Goal: Task Accomplishment & Management: Complete application form

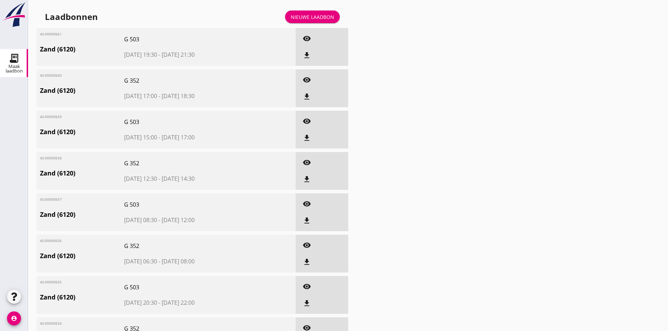
click at [290, 18] on link "Nieuwe laadbon" at bounding box center [312, 17] width 55 height 13
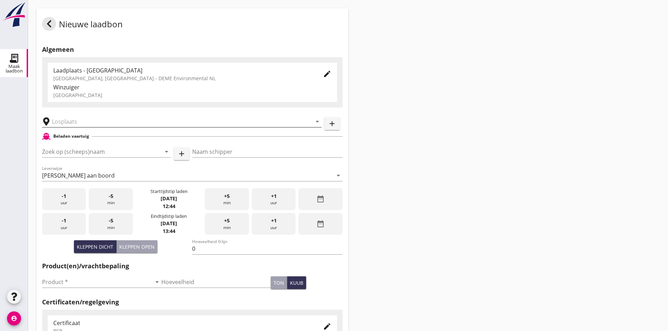
click at [94, 122] on input "text" at bounding box center [177, 121] width 250 height 11
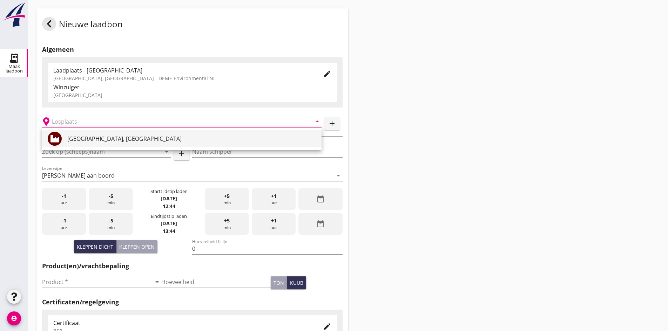
click at [79, 136] on div "[GEOGRAPHIC_DATA], [GEOGRAPHIC_DATA]" at bounding box center [191, 139] width 249 height 8
type input "[GEOGRAPHIC_DATA], [GEOGRAPHIC_DATA]"
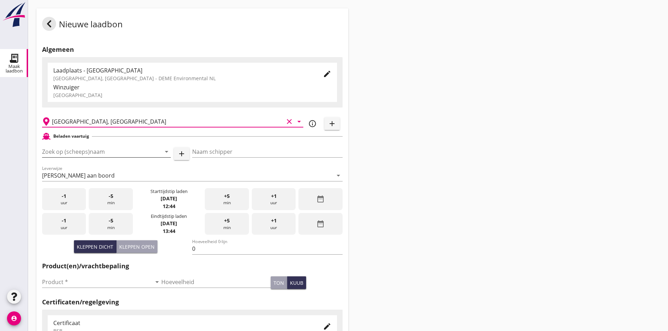
click at [87, 146] on input "Zoek op (scheeps)naam" at bounding box center [96, 151] width 109 height 11
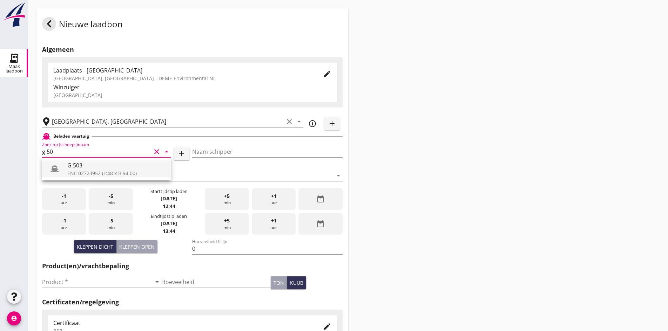
click at [97, 176] on div "ENI: 02723952 (L:48 x B:94.00)" at bounding box center [116, 173] width 98 height 7
type input "G 503"
type input "[PERSON_NAME]"
type input "517"
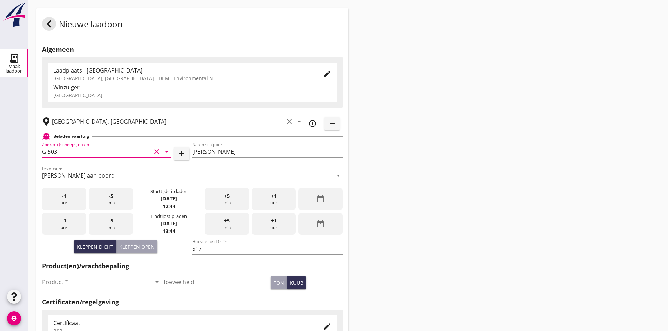
type input "G 503"
click at [303, 195] on div "date_range" at bounding box center [320, 199] width 44 height 22
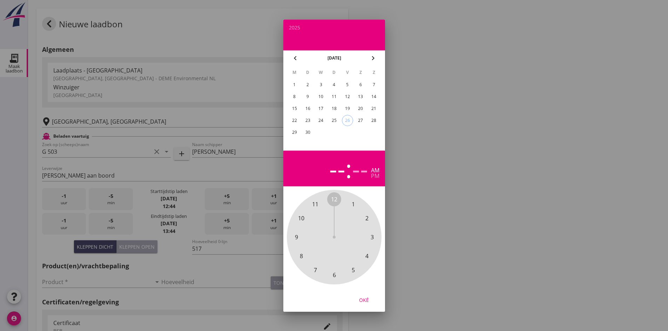
click at [335, 119] on div "25" at bounding box center [333, 120] width 11 height 11
click at [335, 273] on span "6" at bounding box center [333, 275] width 3 height 8
click at [334, 199] on span "00" at bounding box center [334, 199] width 6 height 8
click at [335, 275] on span "30" at bounding box center [334, 275] width 6 height 8
click at [367, 302] on div "Oké" at bounding box center [364, 299] width 20 height 7
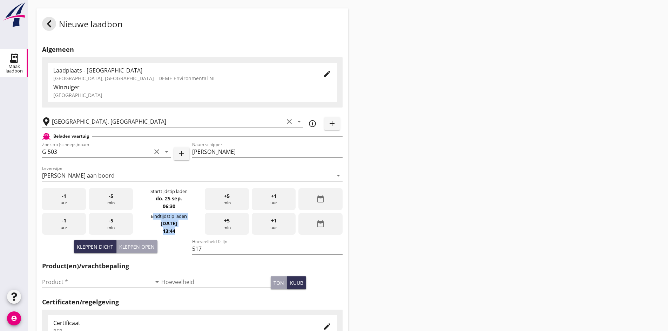
click at [447, 210] on div "Nieuwe laadbon Algemeen Laadplaats - [GEOGRAPHIC_DATA] [GEOGRAPHIC_DATA], [GEOG…" at bounding box center [348, 250] width 640 height 501
click at [321, 225] on icon "date_range" at bounding box center [320, 224] width 8 height 8
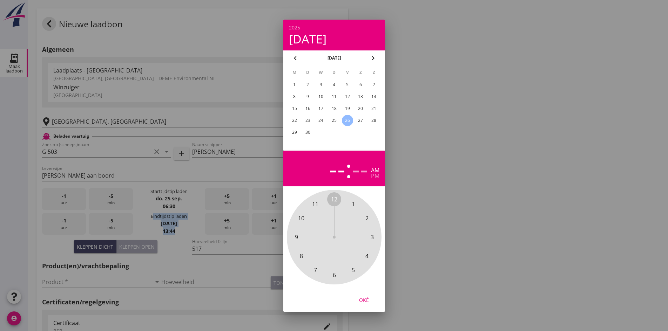
click at [334, 122] on div "25" at bounding box center [333, 120] width 11 height 11
click at [297, 237] on span "9" at bounding box center [296, 237] width 3 height 8
click at [335, 200] on span "00" at bounding box center [334, 199] width 6 height 8
click at [360, 299] on div "Oké" at bounding box center [364, 299] width 20 height 7
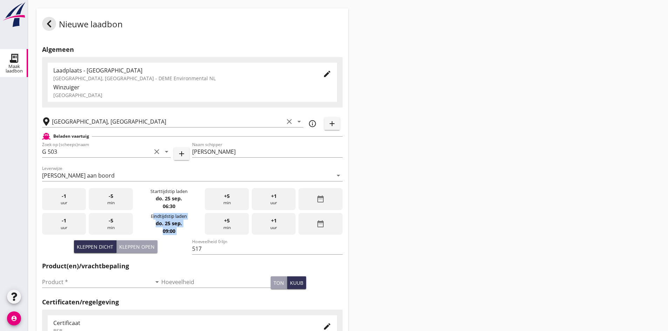
click at [414, 231] on div "Nieuwe laadbon Algemeen Laadplaats - [GEOGRAPHIC_DATA] [GEOGRAPHIC_DATA], [GEOG…" at bounding box center [348, 250] width 640 height 501
click at [171, 244] on div "Kleppen dicht Kleppen open" at bounding box center [117, 250] width 150 height 24
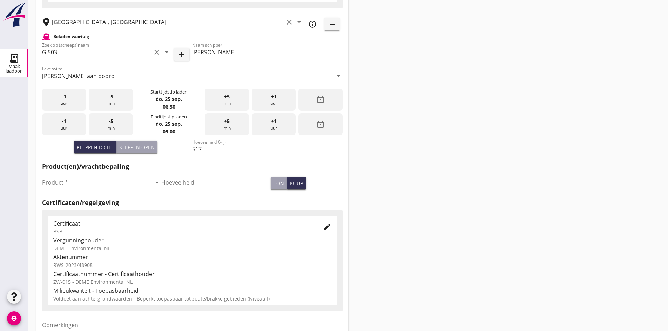
scroll to position [105, 0]
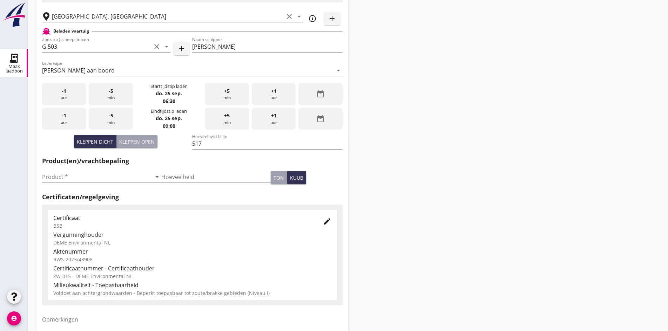
click at [122, 171] on div "Product * arrow_drop_down" at bounding box center [101, 178] width 119 height 22
click at [116, 176] on input "Product *" at bounding box center [96, 176] width 109 height 11
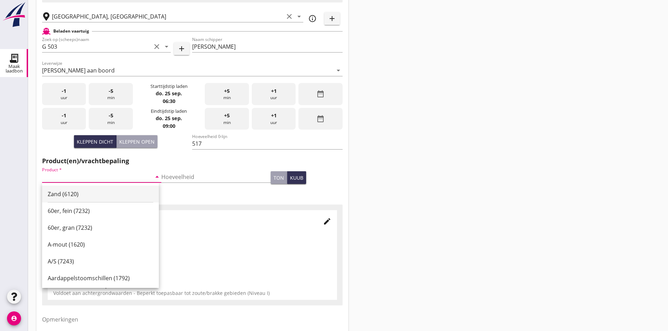
click at [116, 193] on div "Zand (6120)" at bounding box center [101, 194] width 106 height 8
type input "Zand (6120)"
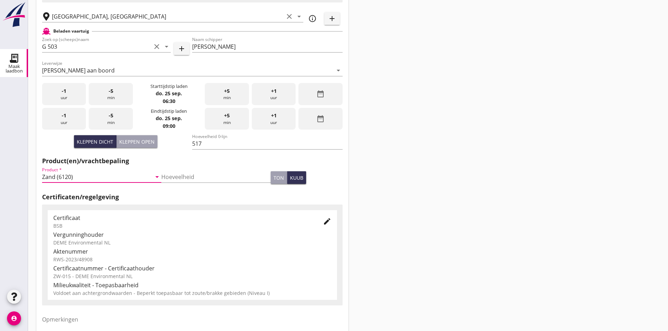
click at [391, 158] on div "Nieuwe laadbon Algemeen Laadplaats - [GEOGRAPHIC_DATA] [GEOGRAPHIC_DATA], [GEOG…" at bounding box center [348, 145] width 640 height 501
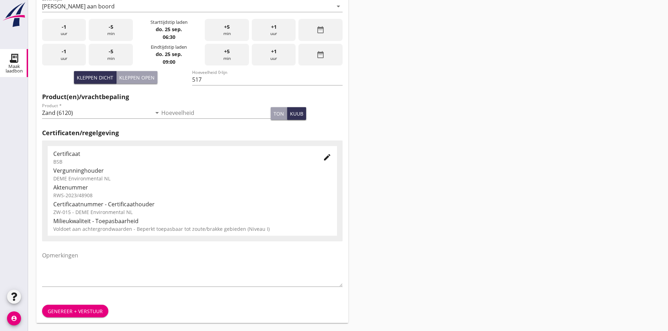
scroll to position [170, 0]
click at [85, 315] on button "Genereer + verstuur" at bounding box center [75, 311] width 66 height 13
drag, startPoint x: 394, startPoint y: 186, endPoint x: 385, endPoint y: 203, distance: 18.8
click at [377, 198] on div "Nieuwe laadbon Algemeen Laadplaats - [GEOGRAPHIC_DATA] [GEOGRAPHIC_DATA], [GEOG…" at bounding box center [348, 80] width 640 height 501
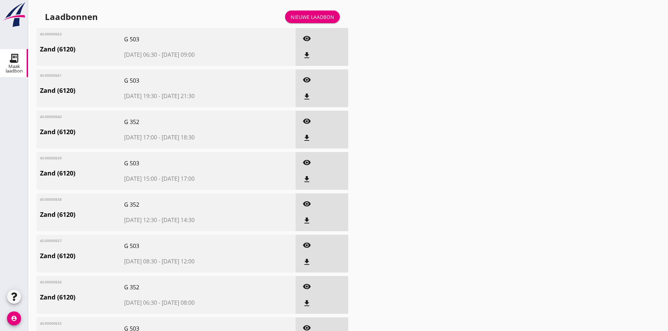
click at [298, 15] on div "Nieuwe laadbon" at bounding box center [312, 16] width 43 height 7
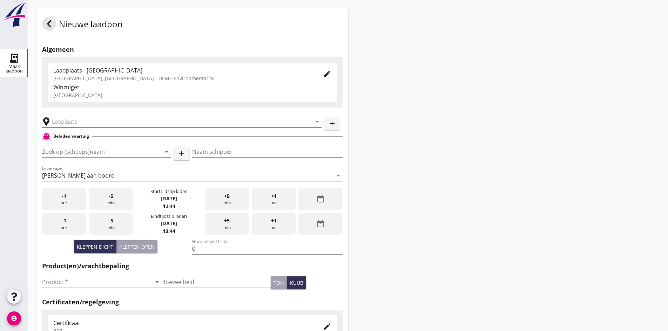
click at [88, 124] on input "text" at bounding box center [177, 121] width 250 height 11
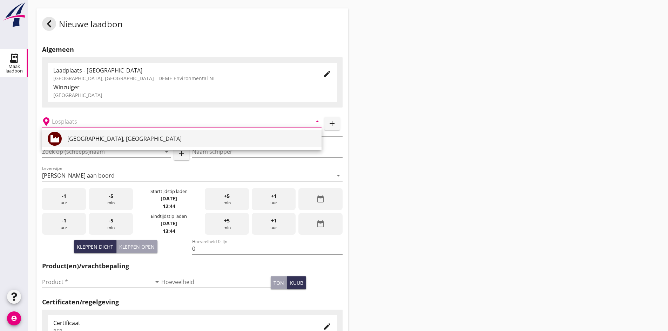
click at [75, 139] on div "[GEOGRAPHIC_DATA], [GEOGRAPHIC_DATA]" at bounding box center [191, 139] width 249 height 8
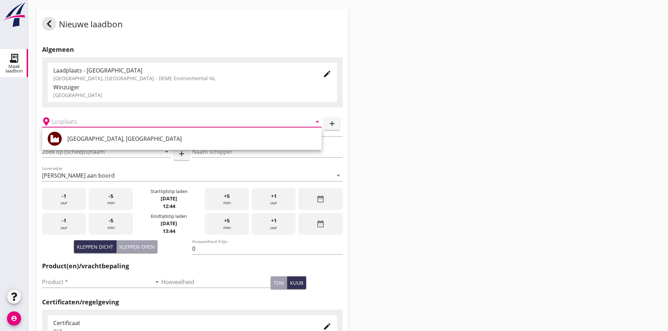
type input "[GEOGRAPHIC_DATA], [GEOGRAPHIC_DATA]"
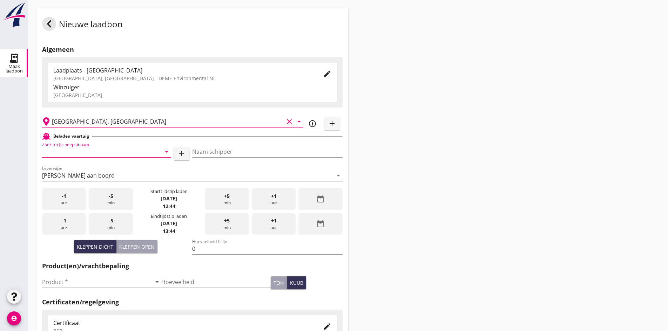
click at [110, 150] on input "Zoek op (scheeps)naam" at bounding box center [96, 151] width 109 height 11
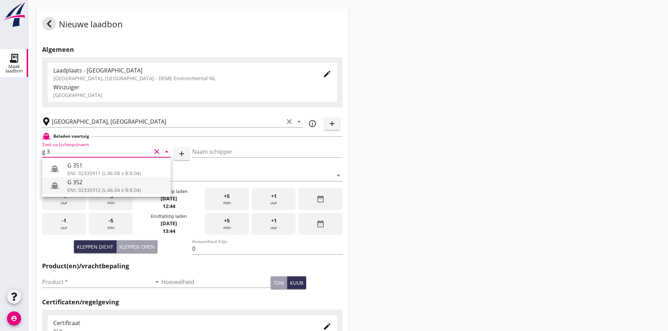
click at [109, 187] on div "ENI: 02335912 (L:46.04 x B:8.04)" at bounding box center [116, 190] width 98 height 7
type input "G 352"
type input "[PERSON_NAME]"
type input "363"
type input "G 352"
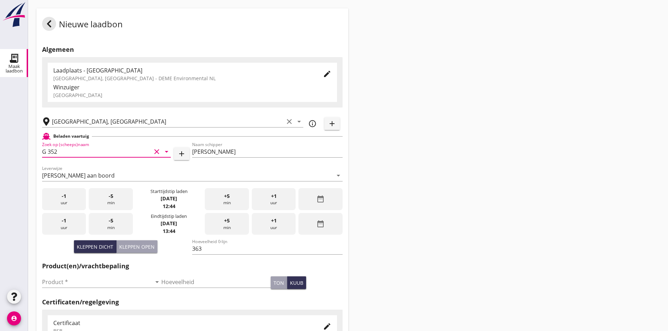
click at [311, 201] on div "date_range" at bounding box center [320, 199] width 44 height 22
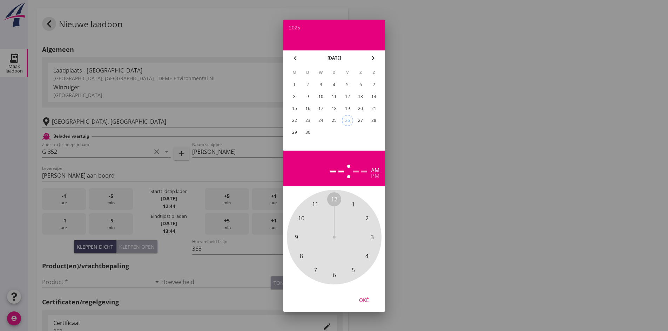
click at [336, 118] on div "25" at bounding box center [333, 120] width 11 height 11
click at [298, 239] on span "9" at bounding box center [296, 237] width 14 height 14
click at [333, 275] on span "30" at bounding box center [334, 275] width 6 height 8
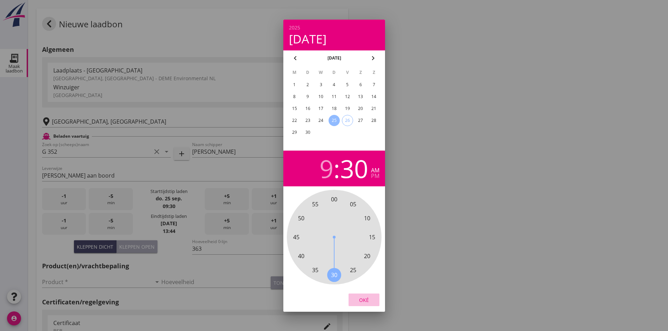
click at [362, 300] on div "Oké" at bounding box center [364, 299] width 20 height 7
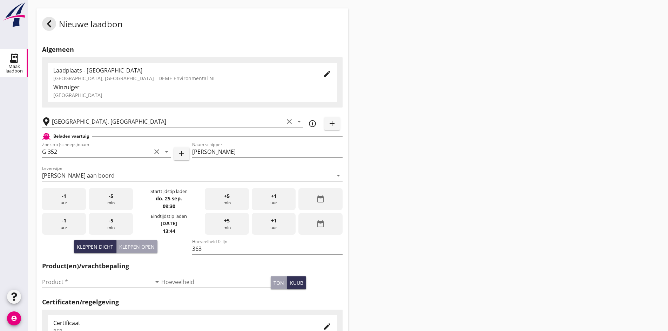
click at [327, 223] on div "date_range" at bounding box center [320, 224] width 44 height 22
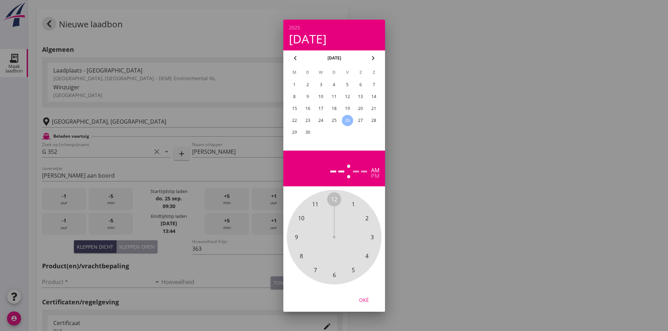
click at [336, 123] on div "25" at bounding box center [333, 120] width 11 height 11
click at [315, 204] on span "11" at bounding box center [315, 204] width 6 height 8
click at [333, 275] on span "30" at bounding box center [334, 275] width 6 height 8
click at [365, 303] on div "Oké" at bounding box center [364, 299] width 20 height 7
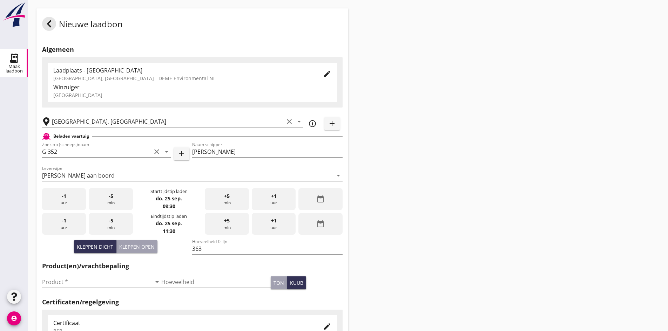
click at [419, 174] on div "Nieuwe laadbon Algemeen Laadplaats - [GEOGRAPHIC_DATA] [GEOGRAPHIC_DATA], [GEOG…" at bounding box center [348, 250] width 640 height 501
click at [123, 289] on div "Product * arrow_drop_down" at bounding box center [101, 286] width 119 height 18
click at [124, 278] on input "Product *" at bounding box center [96, 282] width 109 height 11
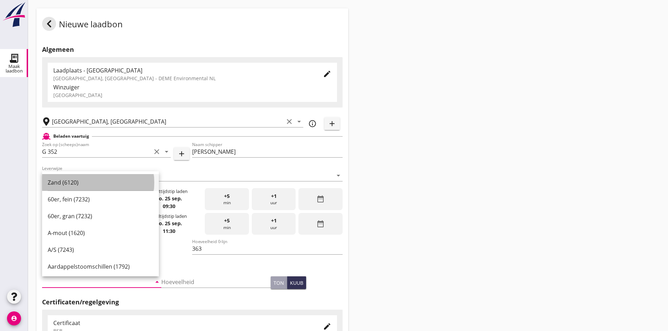
click at [120, 182] on div "Zand (6120)" at bounding box center [101, 182] width 106 height 8
type input "Zand (6120)"
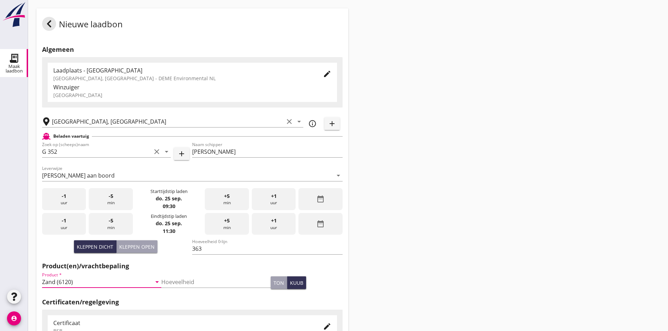
scroll to position [170, 0]
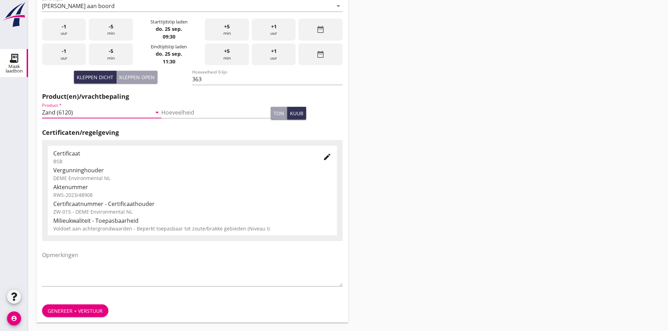
click at [83, 306] on button "Genereer + verstuur" at bounding box center [75, 311] width 66 height 13
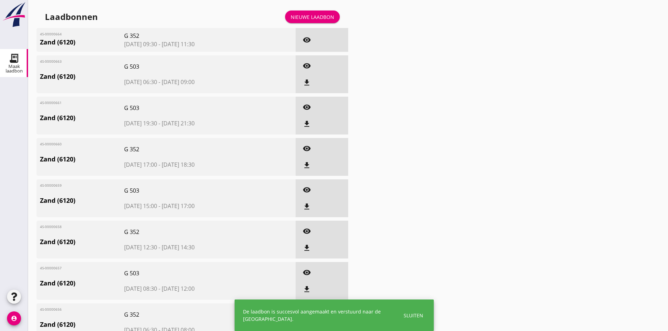
click at [325, 15] on div "Nieuwe laadbon" at bounding box center [312, 16] width 43 height 7
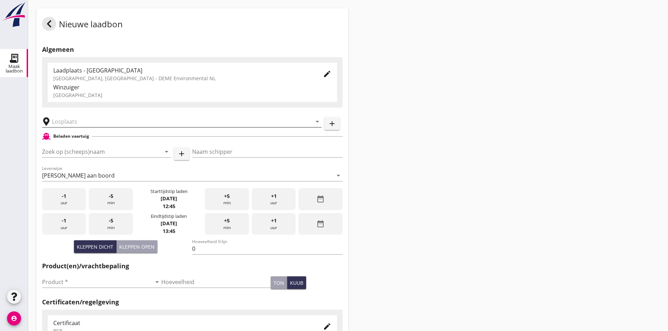
click at [76, 123] on input "text" at bounding box center [177, 121] width 250 height 11
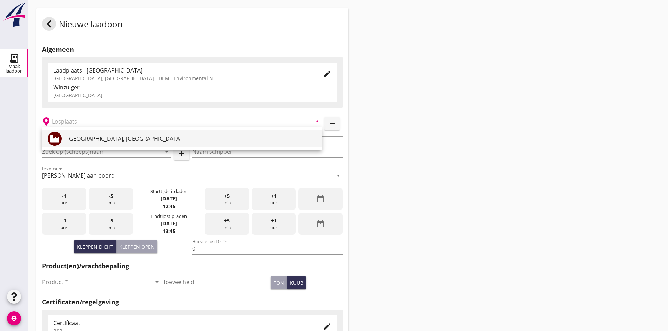
drag, startPoint x: 76, startPoint y: 136, endPoint x: 76, endPoint y: 131, distance: 4.9
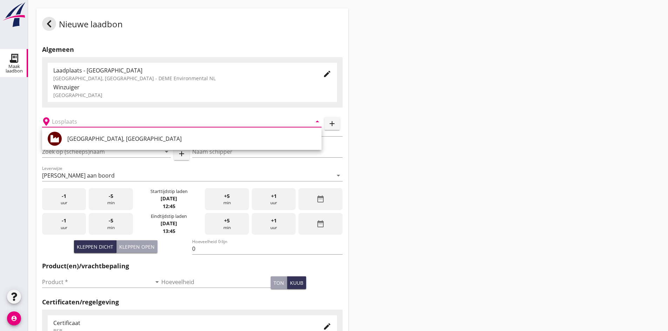
click at [76, 135] on div "[GEOGRAPHIC_DATA], [GEOGRAPHIC_DATA]" at bounding box center [191, 139] width 249 height 8
type input "[GEOGRAPHIC_DATA], [GEOGRAPHIC_DATA]"
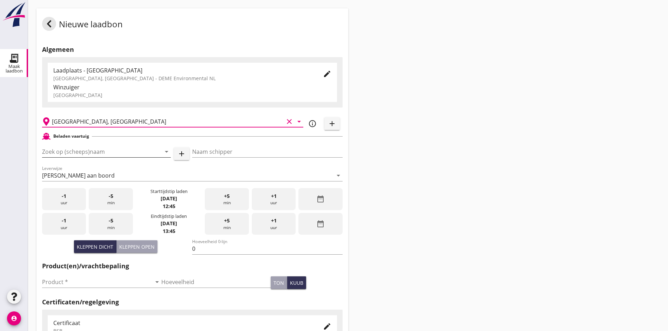
click at [92, 155] on input "Zoek op (scheeps)naam" at bounding box center [96, 151] width 109 height 11
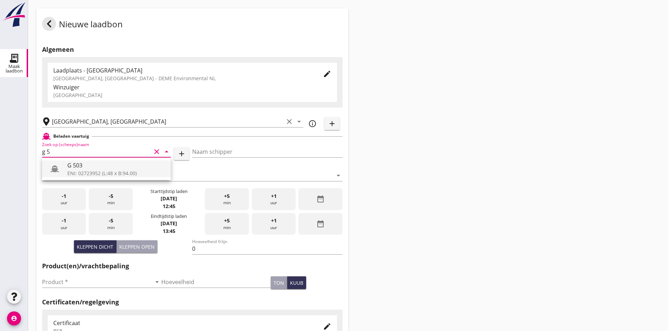
click at [121, 171] on div "ENI: 02723952 (L:48 x B:94.00)" at bounding box center [116, 173] width 98 height 7
type input "G 503"
type input "[PERSON_NAME]"
type input "517"
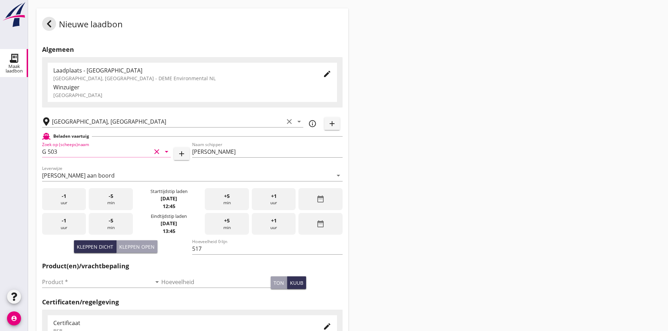
type input "G 503"
click at [328, 201] on div "date_range" at bounding box center [320, 199] width 44 height 22
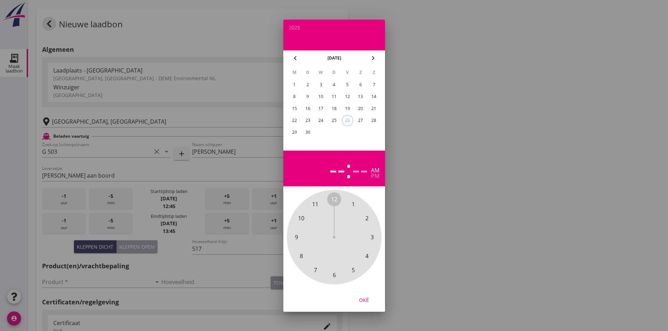
click at [336, 198] on span "12" at bounding box center [334, 199] width 6 height 8
click at [335, 199] on span "00" at bounding box center [334, 199] width 6 height 8
click at [375, 176] on div "pm" at bounding box center [375, 176] width 8 height 6
click at [335, 119] on div "25" at bounding box center [333, 120] width 11 height 11
click at [363, 296] on button "Oké" at bounding box center [364, 300] width 31 height 13
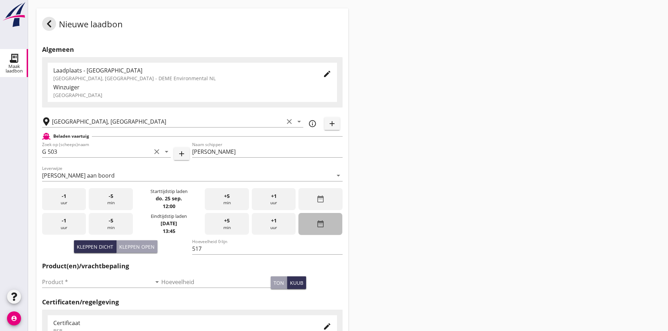
click at [333, 227] on div "date_range" at bounding box center [320, 224] width 44 height 22
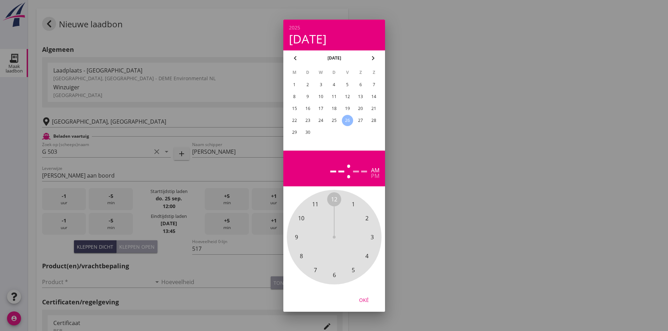
click at [333, 120] on div "25" at bounding box center [333, 120] width 11 height 11
click at [370, 218] on span "2" at bounding box center [367, 218] width 14 height 14
click at [333, 274] on span "30" at bounding box center [334, 275] width 6 height 8
click at [372, 174] on div "pm" at bounding box center [375, 176] width 8 height 6
click at [364, 298] on div "Oké" at bounding box center [364, 299] width 20 height 7
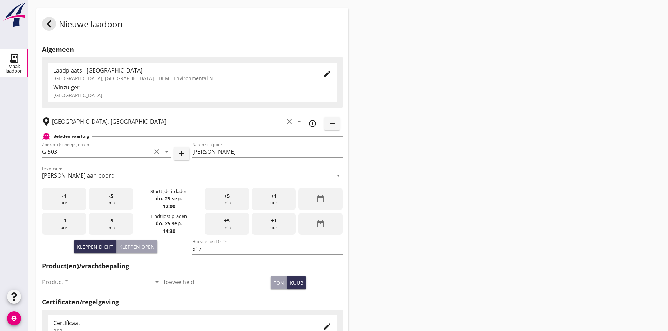
click at [412, 219] on div "Nieuwe laadbon Algemeen Laadplaats - [GEOGRAPHIC_DATA] [GEOGRAPHIC_DATA], [GEOG…" at bounding box center [348, 250] width 640 height 501
click at [128, 277] on div "Product * arrow_drop_down" at bounding box center [101, 283] width 119 height 22
click at [124, 282] on input "Product *" at bounding box center [96, 282] width 109 height 11
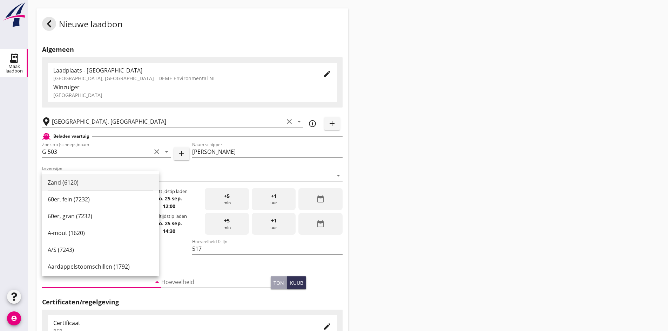
click at [105, 177] on div "Zand (6120)" at bounding box center [101, 182] width 106 height 17
type input "Zand (6120)"
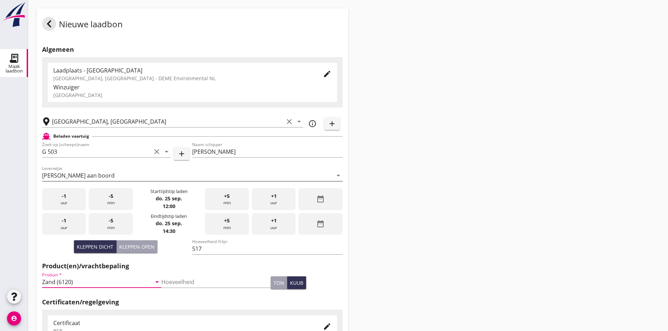
scroll to position [170, 0]
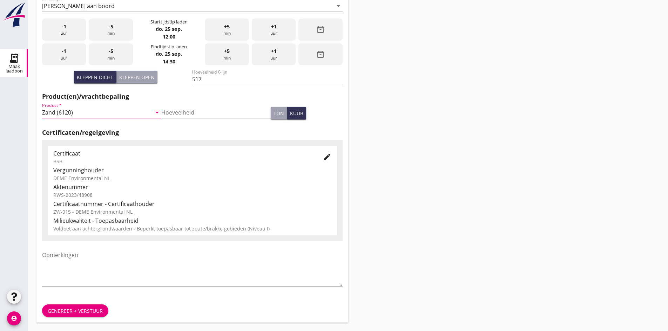
click at [85, 312] on div "Genereer + verstuur" at bounding box center [75, 311] width 55 height 7
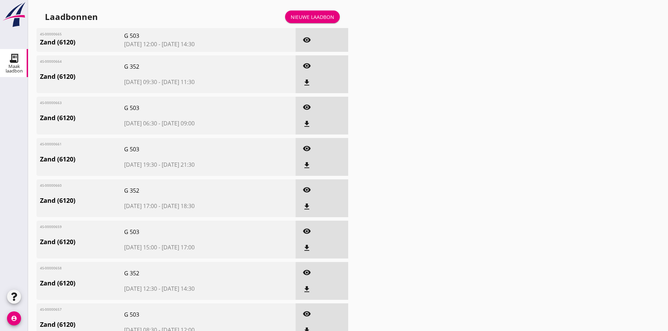
click at [313, 21] on link "Nieuwe laadbon" at bounding box center [312, 17] width 55 height 13
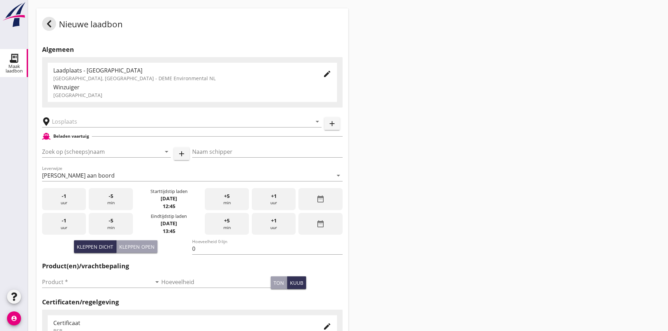
click at [410, 80] on div "Nieuwe laadbon Algemeen Laadplaats - [GEOGRAPHIC_DATA] [GEOGRAPHIC_DATA], [GEOG…" at bounding box center [348, 250] width 640 height 501
click at [106, 123] on input "text" at bounding box center [177, 121] width 250 height 11
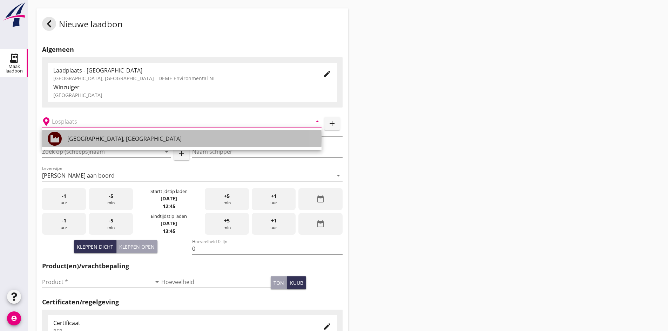
click at [92, 137] on div "[GEOGRAPHIC_DATA], [GEOGRAPHIC_DATA]" at bounding box center [191, 139] width 249 height 8
type input "[GEOGRAPHIC_DATA], [GEOGRAPHIC_DATA]"
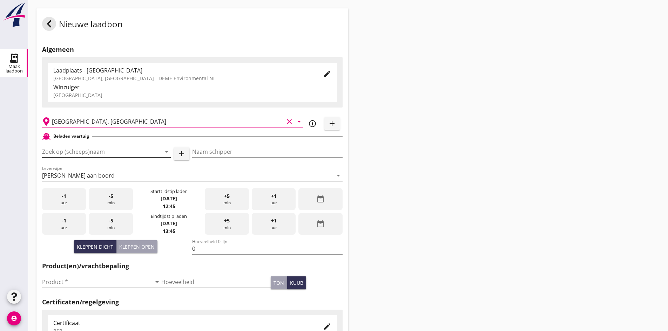
click at [151, 156] on div "Zoek op (scheeps)naam arrow_drop_down" at bounding box center [106, 151] width 129 height 11
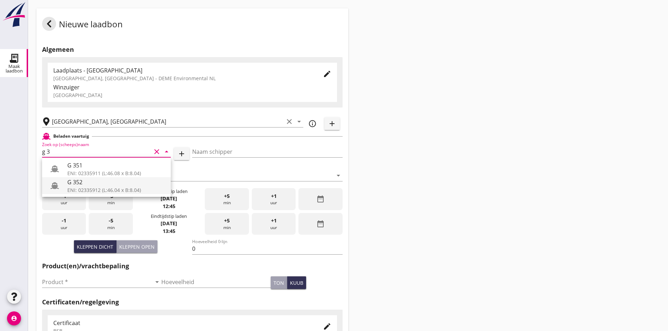
click at [128, 191] on div "ENI: 02335912 (L:46.04 x B:8.04)" at bounding box center [116, 190] width 98 height 7
type input "G 352"
type input "[PERSON_NAME]"
type input "363"
type input "G 352"
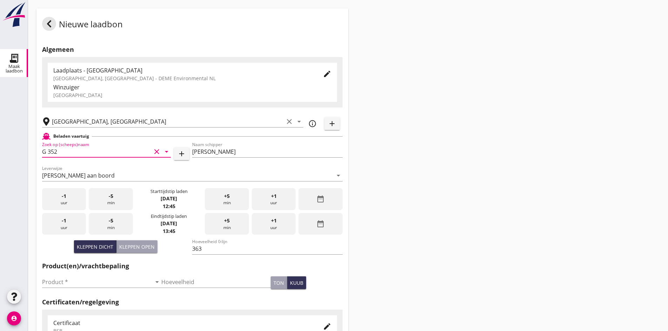
click at [324, 200] on icon "date_range" at bounding box center [320, 199] width 8 height 8
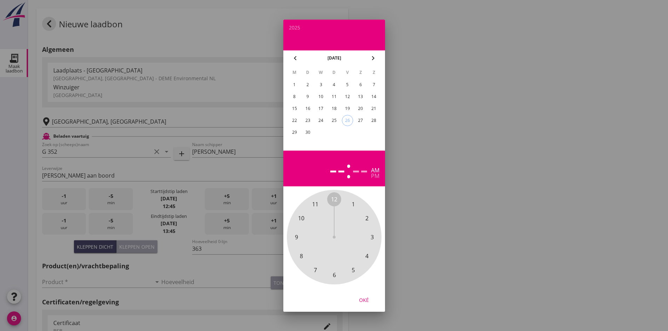
click at [335, 119] on div "25" at bounding box center [333, 120] width 11 height 11
click at [373, 238] on span "3" at bounding box center [371, 237] width 3 height 8
click at [335, 199] on span "00" at bounding box center [334, 199] width 6 height 8
click at [375, 174] on div "pm" at bounding box center [375, 176] width 8 height 6
click at [363, 300] on div "Oké" at bounding box center [364, 299] width 20 height 7
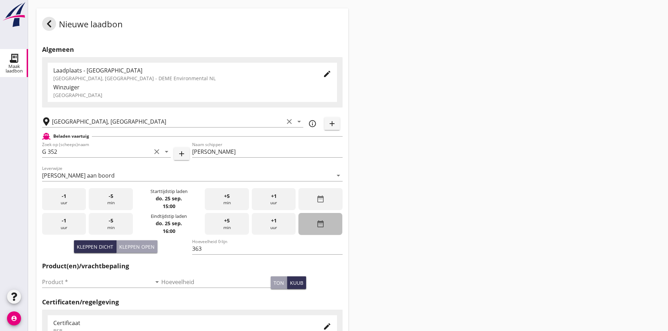
click at [318, 230] on div "date_range" at bounding box center [320, 224] width 44 height 22
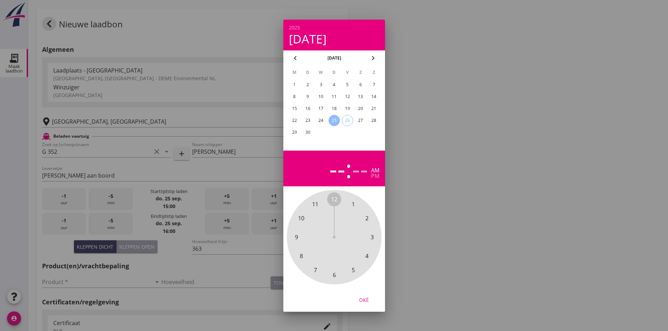
click at [354, 271] on span "5" at bounding box center [352, 270] width 3 height 8
click at [332, 199] on span "00" at bounding box center [334, 199] width 6 height 8
click at [374, 178] on div "pm" at bounding box center [375, 176] width 8 height 6
click at [333, 121] on div "25" at bounding box center [333, 120] width 11 height 11
click at [368, 299] on div "Oké" at bounding box center [364, 299] width 20 height 7
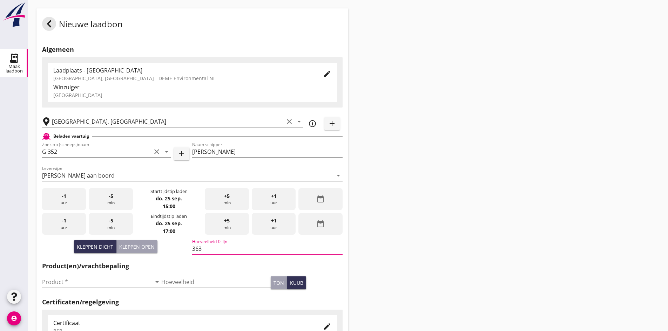
click at [411, 248] on div "Nieuwe laadbon Algemeen Laadplaats - [GEOGRAPHIC_DATA] [GEOGRAPHIC_DATA], [GEOG…" at bounding box center [348, 250] width 640 height 501
click at [101, 298] on h2 "Certificaten/regelgeving" at bounding box center [192, 302] width 301 height 9
click at [102, 286] on input "Product *" at bounding box center [96, 282] width 109 height 11
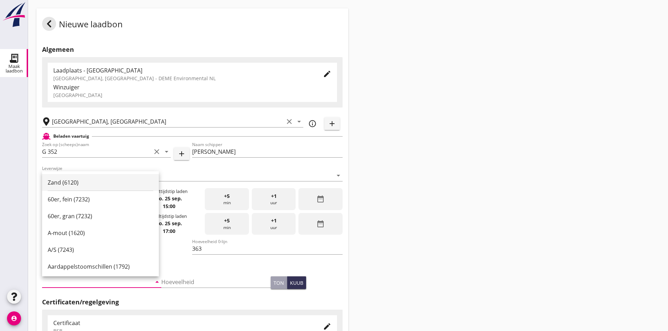
click at [98, 185] on div "Zand (6120)" at bounding box center [101, 182] width 106 height 8
type input "Zand (6120)"
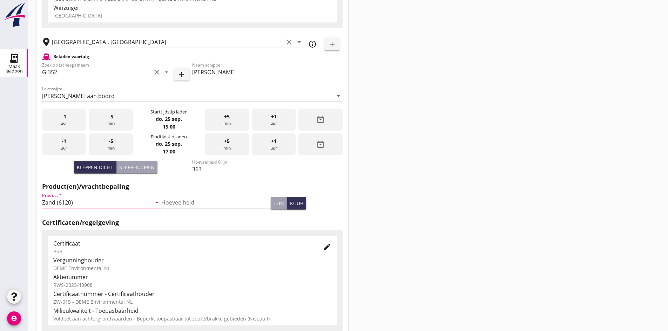
scroll to position [170, 0]
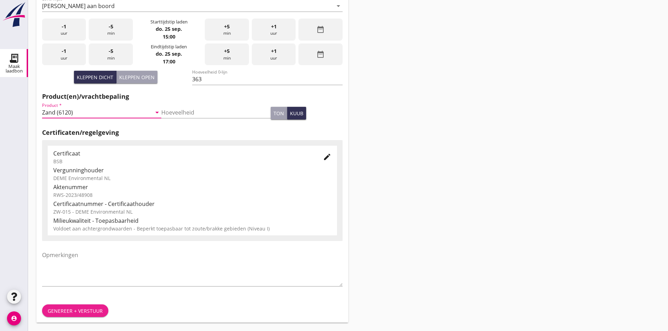
click at [72, 309] on div "Genereer + verstuur" at bounding box center [75, 311] width 55 height 7
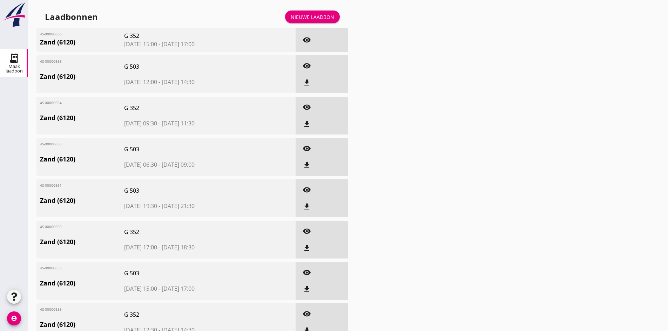
click at [320, 19] on div "Nieuwe laadbon" at bounding box center [312, 16] width 43 height 7
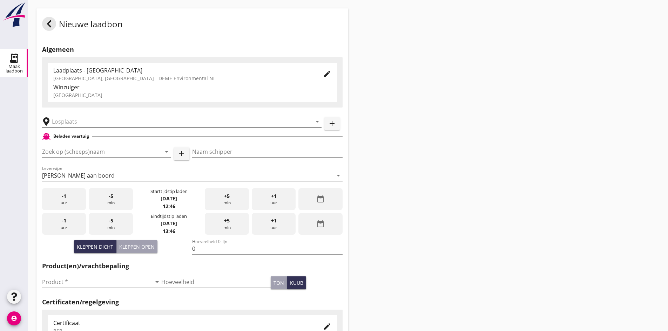
click at [108, 121] on input "text" at bounding box center [177, 121] width 250 height 11
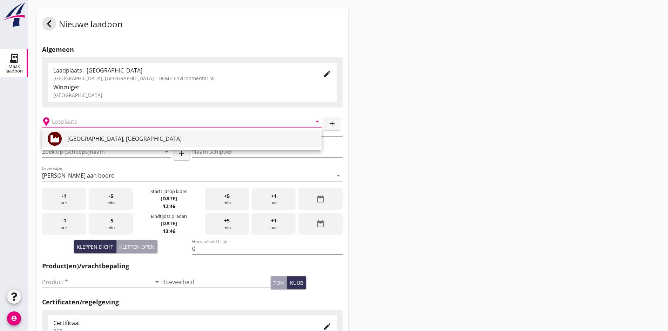
click at [86, 137] on div "[GEOGRAPHIC_DATA], [GEOGRAPHIC_DATA]" at bounding box center [191, 139] width 249 height 8
type input "[GEOGRAPHIC_DATA], [GEOGRAPHIC_DATA]"
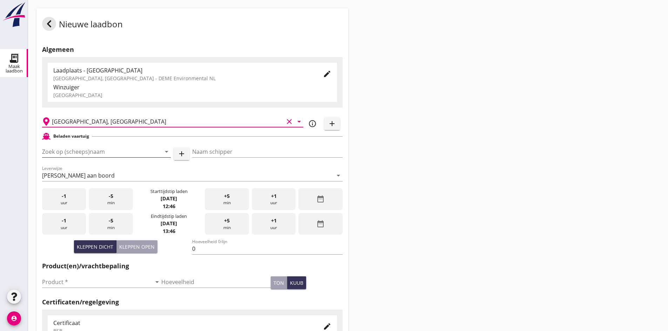
click at [90, 149] on input "Zoek op (scheeps)naam" at bounding box center [96, 151] width 109 height 11
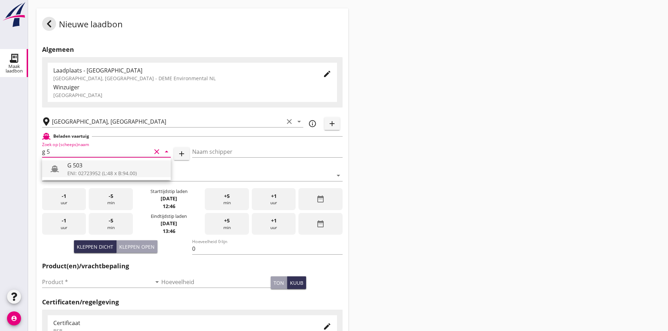
click at [118, 173] on div "ENI: 02723952 (L:48 x B:94.00)" at bounding box center [116, 173] width 98 height 7
type input "G 503"
type input "[PERSON_NAME]"
type input "517"
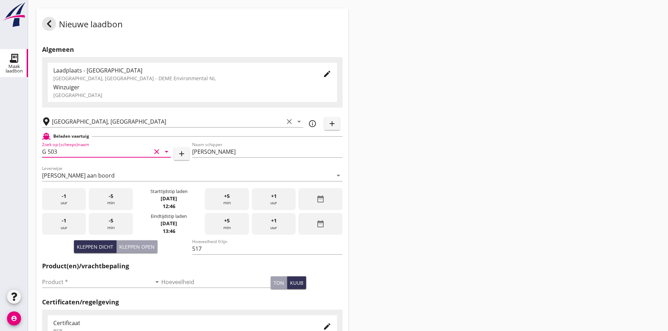
type input "G 503"
click at [317, 198] on icon "date_range" at bounding box center [320, 199] width 8 height 8
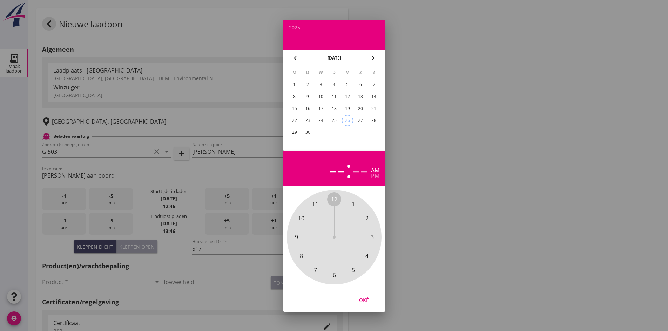
click at [334, 122] on div "25" at bounding box center [333, 120] width 11 height 11
click at [353, 271] on span "5" at bounding box center [352, 270] width 3 height 8
click at [373, 239] on span "15" at bounding box center [372, 237] width 6 height 8
click at [373, 237] on span "15" at bounding box center [372, 237] width 6 height 8
click at [373, 238] on span "15" at bounding box center [372, 237] width 6 height 8
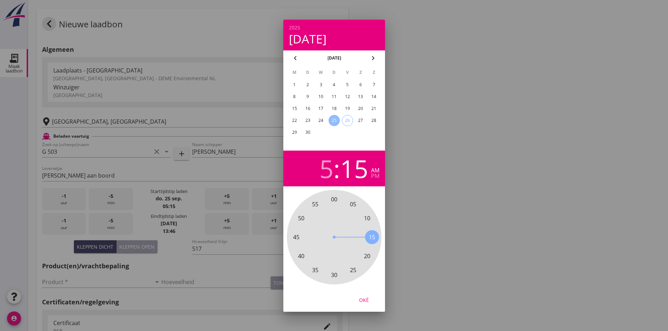
click at [363, 302] on div "Oké" at bounding box center [364, 299] width 20 height 7
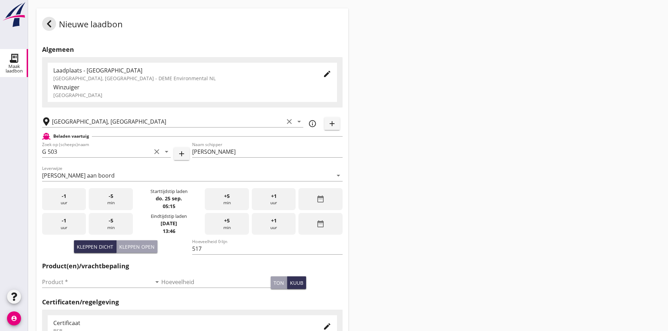
click at [427, 167] on div "Nieuwe laadbon Algemeen Laadplaats - [GEOGRAPHIC_DATA] [GEOGRAPHIC_DATA], [GEOG…" at bounding box center [348, 250] width 640 height 501
click at [336, 222] on div "date_range" at bounding box center [320, 224] width 44 height 22
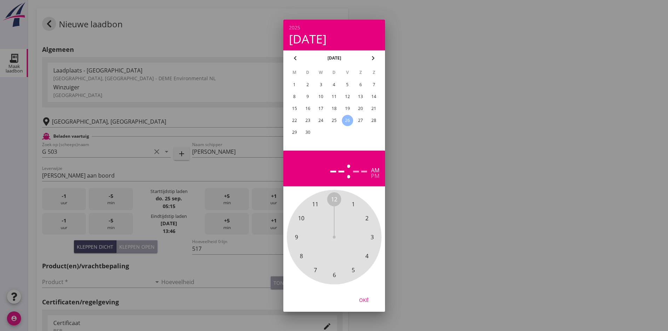
click at [333, 121] on div "25" at bounding box center [333, 120] width 11 height 11
click at [313, 269] on span "7" at bounding box center [314, 270] width 3 height 8
click at [334, 200] on span "00" at bounding box center [334, 199] width 6 height 8
click at [376, 175] on div "pm" at bounding box center [375, 176] width 8 height 6
click at [362, 298] on div "Oké" at bounding box center [364, 299] width 20 height 7
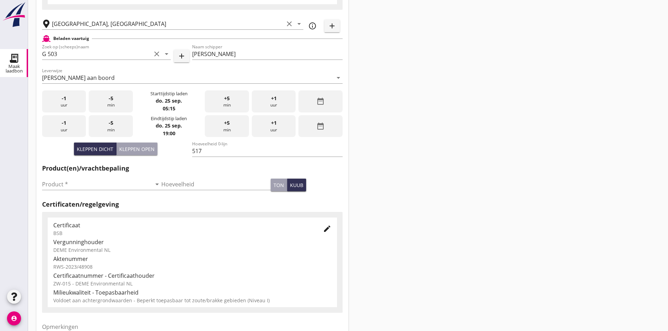
scroll to position [170, 0]
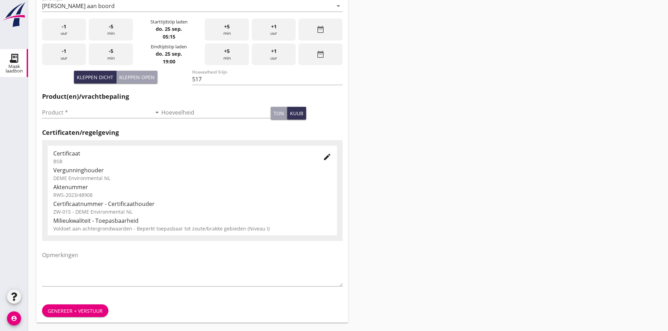
click at [105, 120] on div "Product * arrow_drop_down" at bounding box center [101, 116] width 119 height 18
click at [107, 116] on input "Product *" at bounding box center [96, 112] width 109 height 11
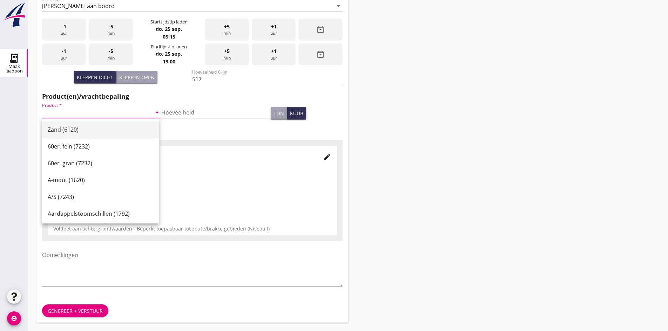
click at [94, 130] on div "Zand (6120)" at bounding box center [101, 130] width 106 height 8
type input "Zand (6120)"
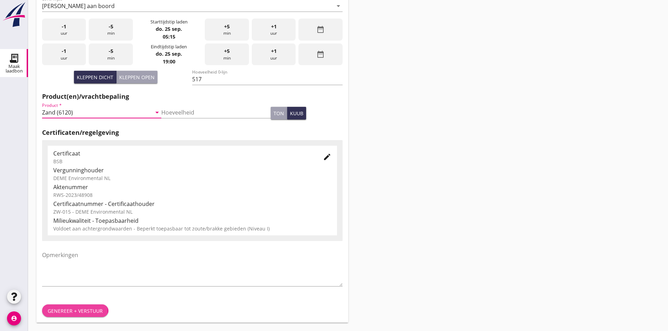
click at [82, 310] on div "Genereer + verstuur" at bounding box center [75, 311] width 55 height 7
click at [398, 118] on div "Nieuwe laadbon Algemeen Laadplaats - [GEOGRAPHIC_DATA] [GEOGRAPHIC_DATA], [GEOG…" at bounding box center [348, 80] width 640 height 501
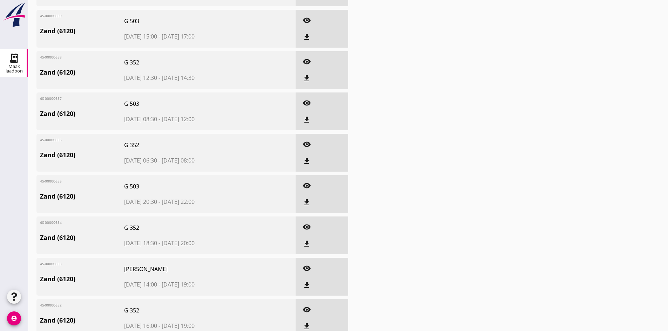
scroll to position [310, 0]
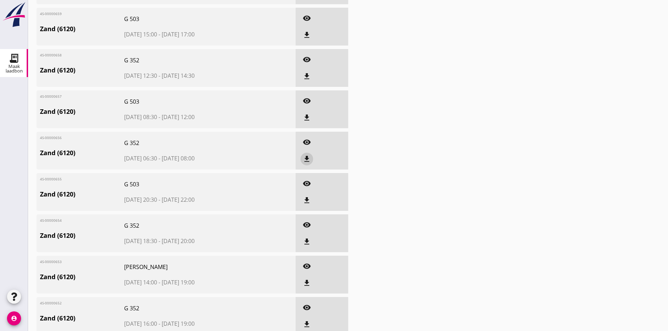
drag, startPoint x: 305, startPoint y: 158, endPoint x: 308, endPoint y: 152, distance: 6.6
click at [305, 158] on icon "file_download" at bounding box center [307, 159] width 8 height 8
click at [306, 116] on icon "file_download" at bounding box center [307, 118] width 8 height 8
click at [306, 76] on icon "file_download" at bounding box center [307, 76] width 8 height 8
click at [308, 33] on icon "file_download" at bounding box center [307, 35] width 8 height 8
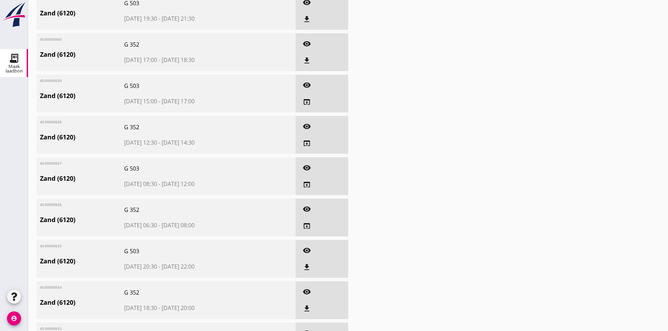
scroll to position [240, 0]
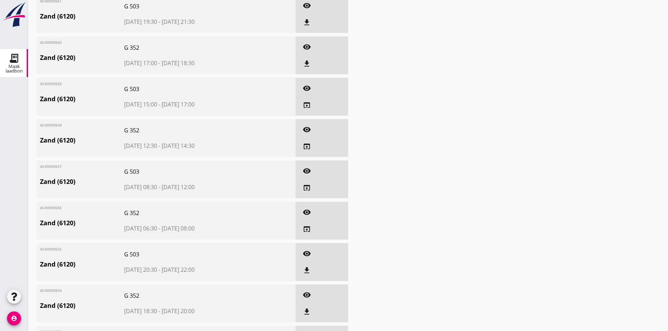
click at [305, 62] on icon "file_download" at bounding box center [307, 64] width 8 height 8
click at [307, 19] on icon "file_download" at bounding box center [307, 22] width 8 height 8
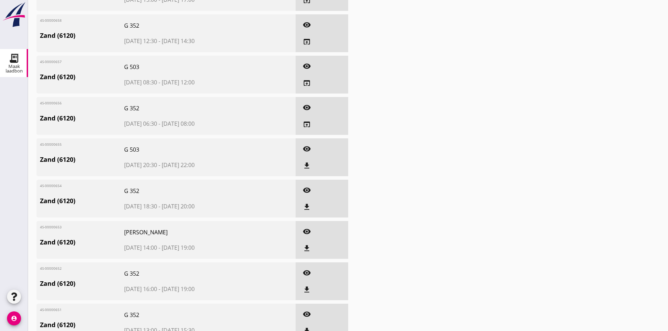
scroll to position [345, 0]
click at [309, 168] on icon "file_download" at bounding box center [307, 165] width 8 height 8
click at [307, 210] on icon "file_download" at bounding box center [307, 207] width 8 height 8
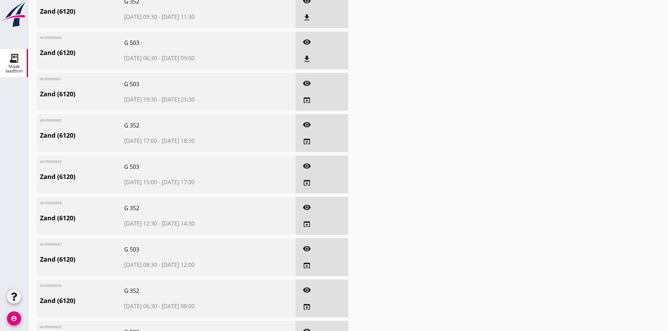
scroll to position [0, 0]
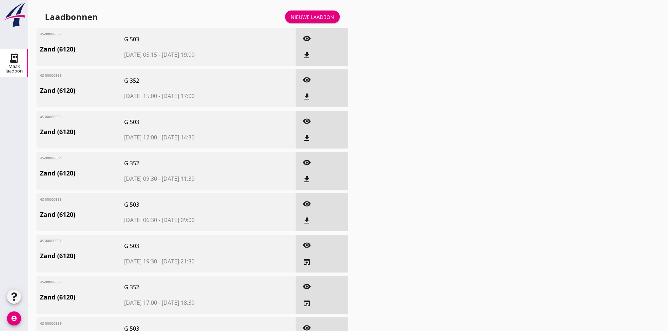
click at [308, 18] on div "Nieuwe laadbon" at bounding box center [312, 16] width 43 height 7
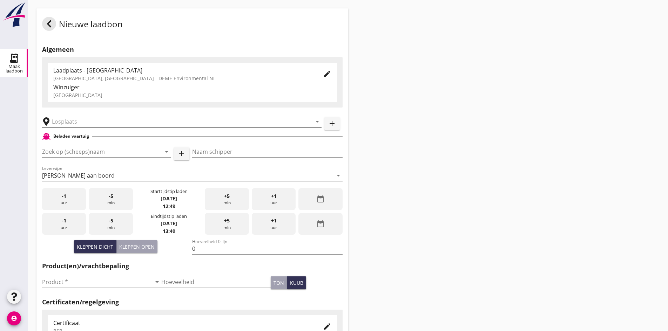
click at [75, 127] on input "text" at bounding box center [177, 121] width 250 height 11
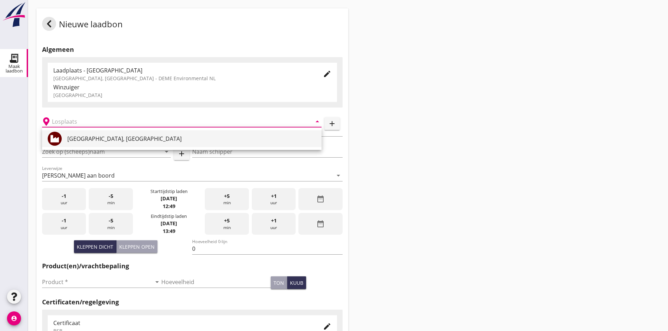
click at [78, 140] on div "[GEOGRAPHIC_DATA], [GEOGRAPHIC_DATA]" at bounding box center [191, 139] width 249 height 8
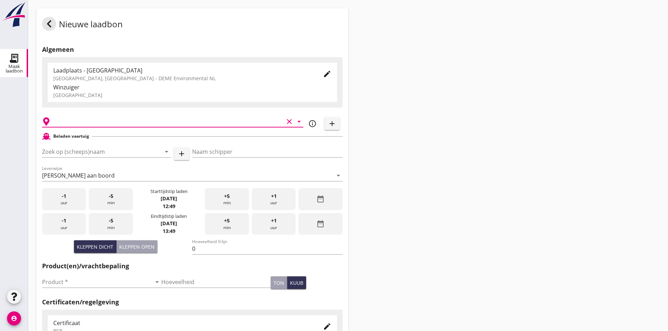
type input "[GEOGRAPHIC_DATA], [GEOGRAPHIC_DATA]"
click at [79, 152] on input "Zoek op (scheeps)naam" at bounding box center [96, 151] width 109 height 11
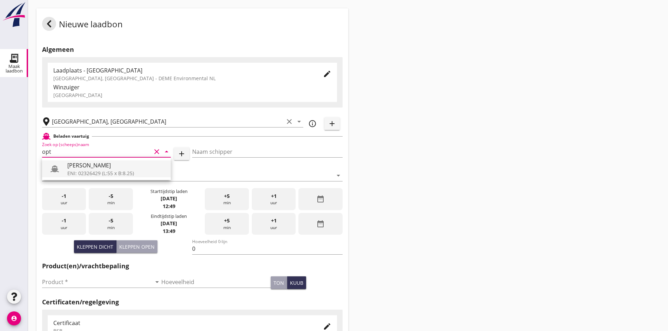
click at [96, 164] on div "[PERSON_NAME]" at bounding box center [116, 165] width 98 height 8
type input "[PERSON_NAME]"
type input "442"
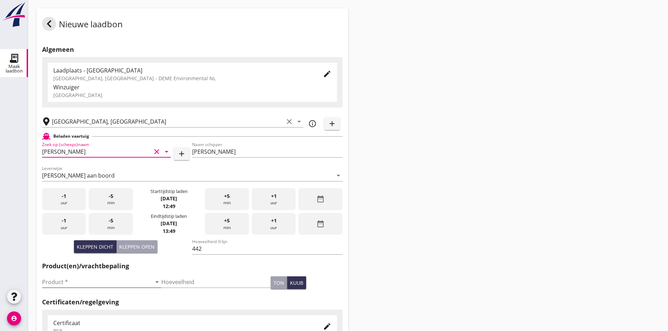
type input "[PERSON_NAME]"
click at [104, 282] on input "Product *" at bounding box center [96, 282] width 109 height 11
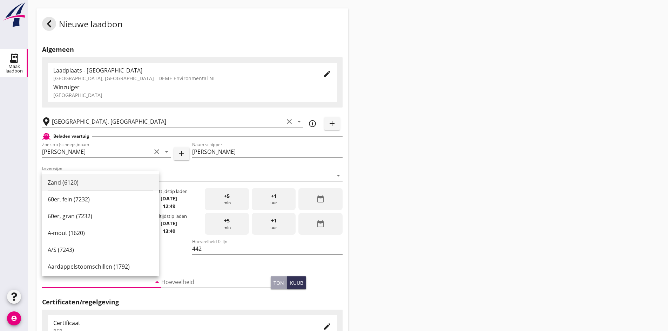
click at [87, 185] on div "Zand (6120)" at bounding box center [101, 182] width 106 height 8
type input "Zand (6120)"
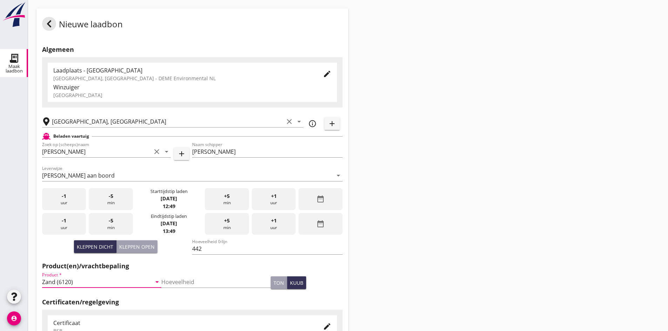
click at [322, 200] on icon "date_range" at bounding box center [320, 199] width 8 height 8
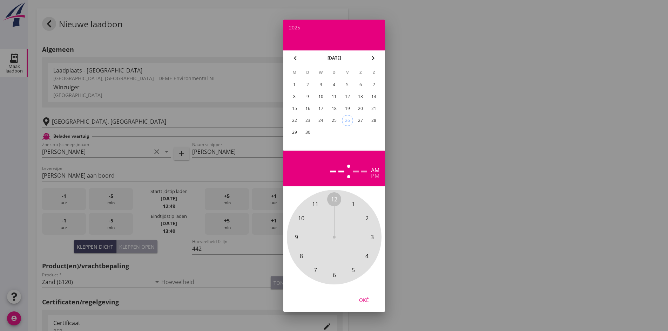
click at [367, 220] on span "2" at bounding box center [366, 218] width 3 height 8
click at [336, 201] on span "00" at bounding box center [334, 199] width 6 height 8
click at [376, 176] on div "pm" at bounding box center [375, 176] width 8 height 6
click at [312, 121] on div "23" at bounding box center [307, 120] width 11 height 11
click at [362, 303] on div "Oké" at bounding box center [364, 299] width 20 height 7
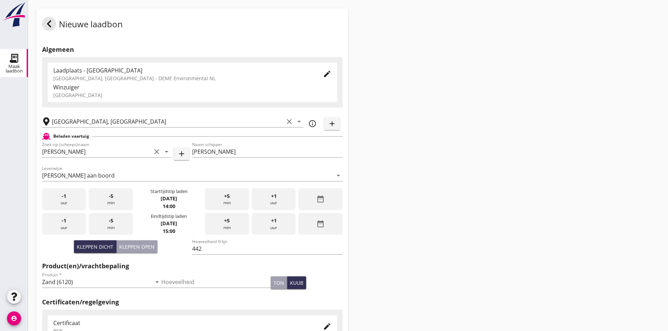
click at [321, 225] on icon "date_range" at bounding box center [320, 224] width 8 height 8
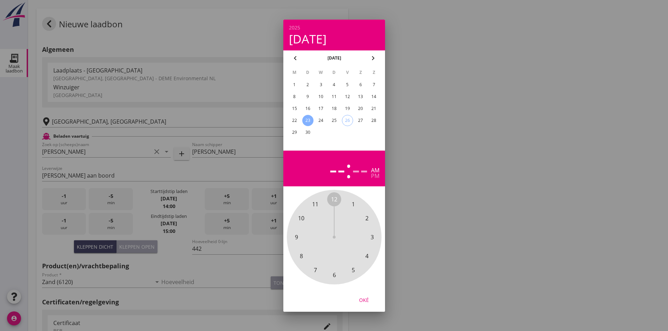
click at [308, 120] on div "23" at bounding box center [307, 120] width 11 height 11
click at [315, 269] on span "7" at bounding box center [314, 270] width 3 height 8
click at [336, 198] on span "00" at bounding box center [334, 199] width 6 height 8
click at [332, 199] on span "00" at bounding box center [334, 199] width 6 height 8
click at [376, 178] on div "pm" at bounding box center [375, 176] width 8 height 6
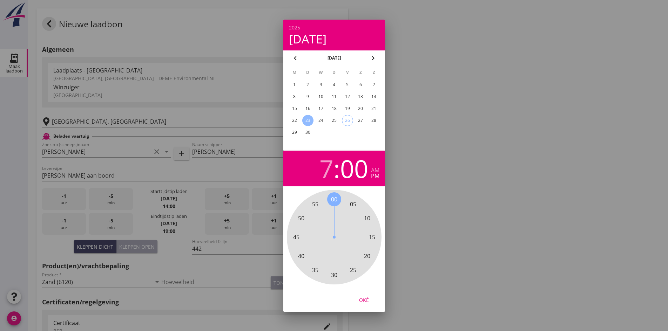
click at [363, 299] on div "Oké" at bounding box center [364, 299] width 20 height 7
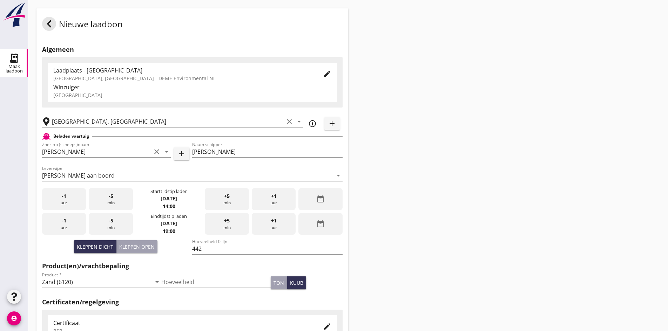
click at [427, 158] on div "Nieuwe laadbon Algemeen Laadplaats - [GEOGRAPHIC_DATA] [GEOGRAPHIC_DATA], [GEOG…" at bounding box center [348, 250] width 640 height 501
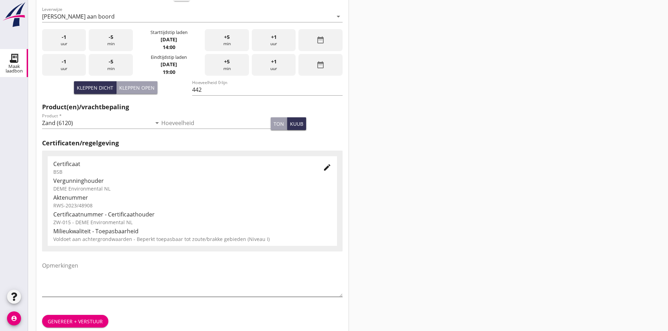
scroll to position [170, 0]
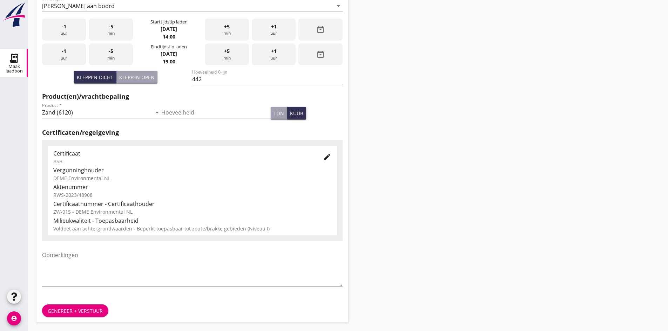
click at [83, 311] on div "Genereer + verstuur" at bounding box center [75, 311] width 55 height 7
